Goal: Navigation & Orientation: Find specific page/section

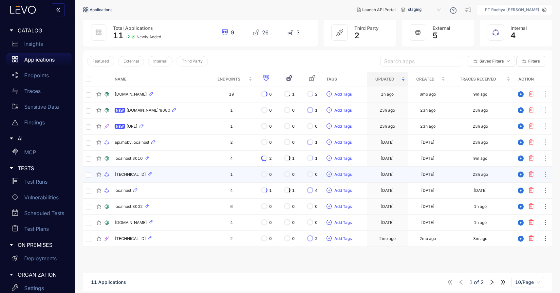
scroll to position [47, 0]
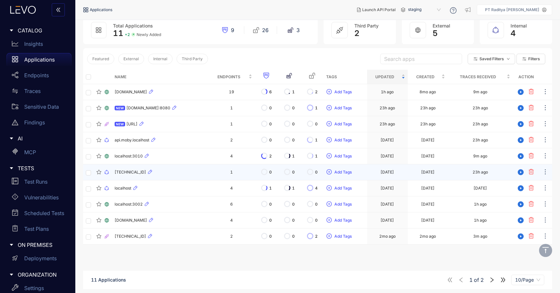
click at [175, 172] on div "[TECHNICAL_ID]" at bounding box center [160, 172] width 91 height 8
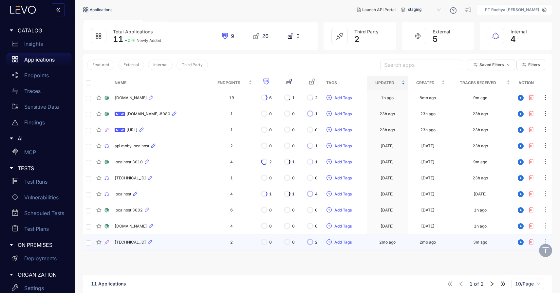
scroll to position [42, 0]
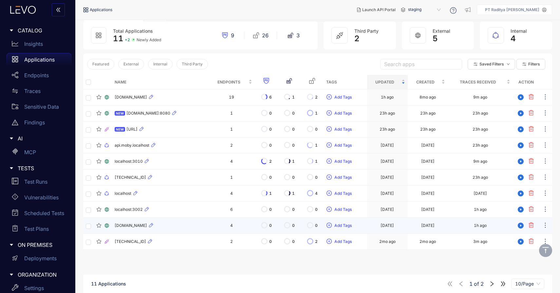
click at [208, 228] on td "4" at bounding box center [231, 226] width 46 height 16
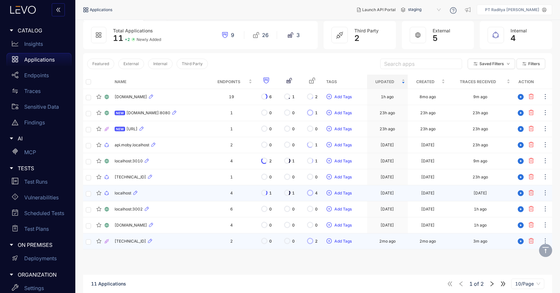
scroll to position [47, 0]
